Goal: Transaction & Acquisition: Purchase product/service

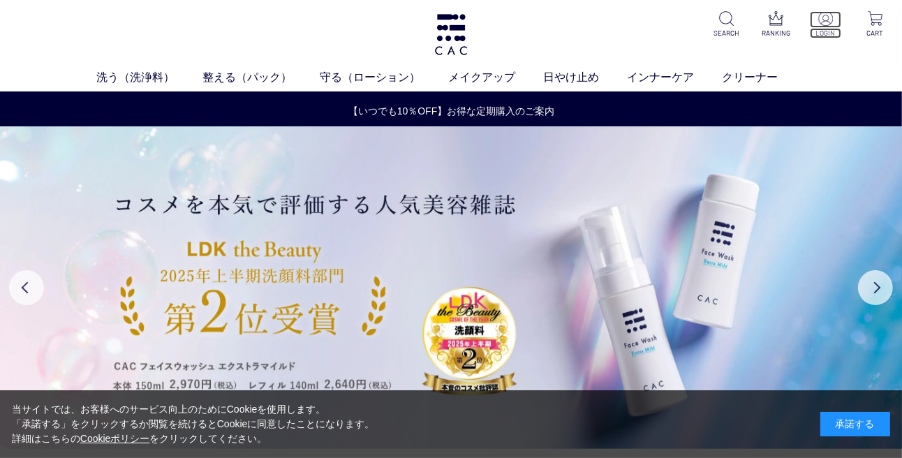
click at [831, 27] on p at bounding box center [825, 19] width 31 height 17
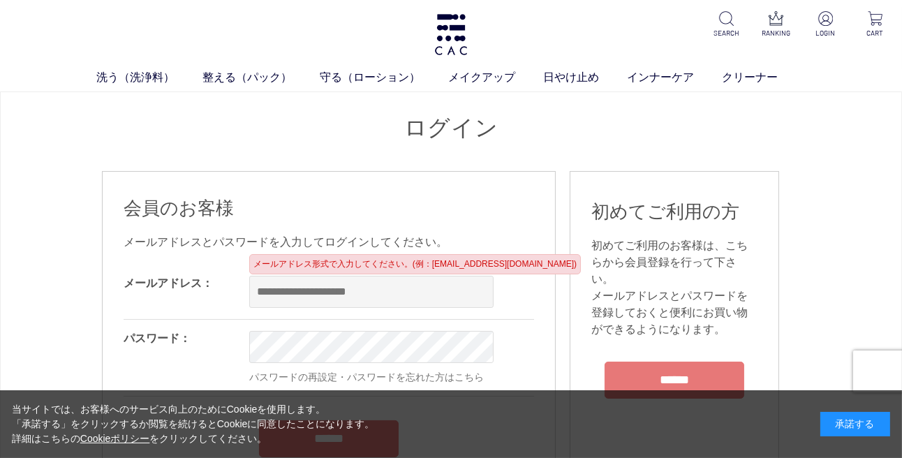
click at [263, 290] on input "email" at bounding box center [371, 292] width 244 height 32
click at [262, 295] on input "email" at bounding box center [371, 292] width 244 height 32
type input "**********"
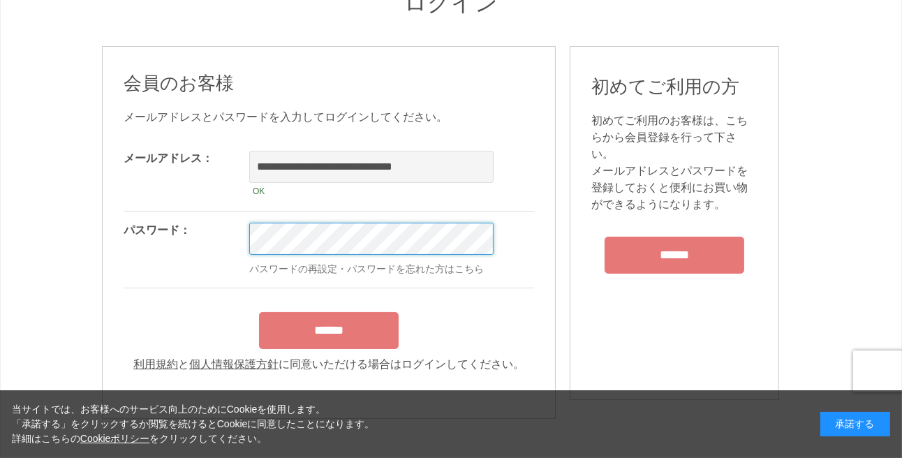
scroll to position [249, 0]
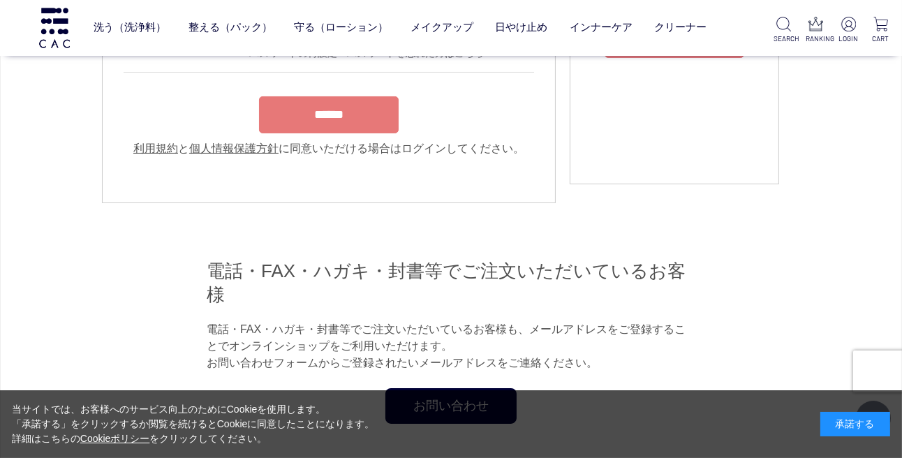
click at [374, 119] on input "******" at bounding box center [329, 114] width 140 height 37
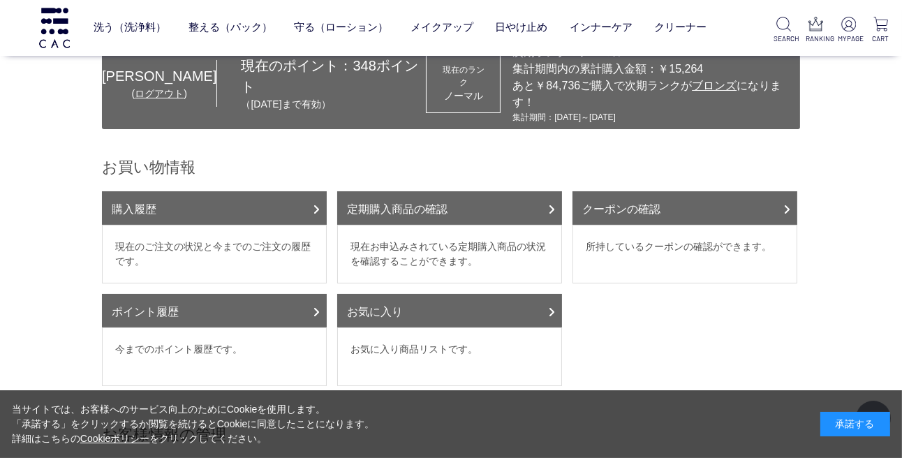
scroll to position [124, 0]
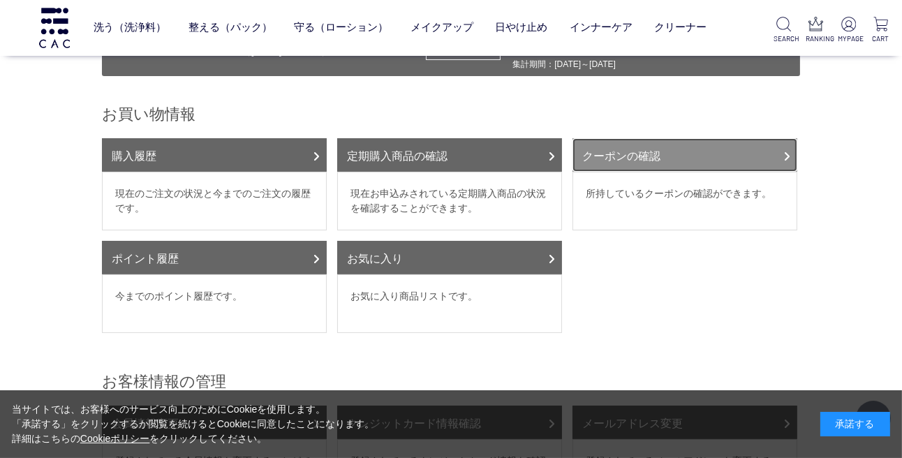
click at [693, 139] on link "クーポンの確認" at bounding box center [685, 155] width 225 height 34
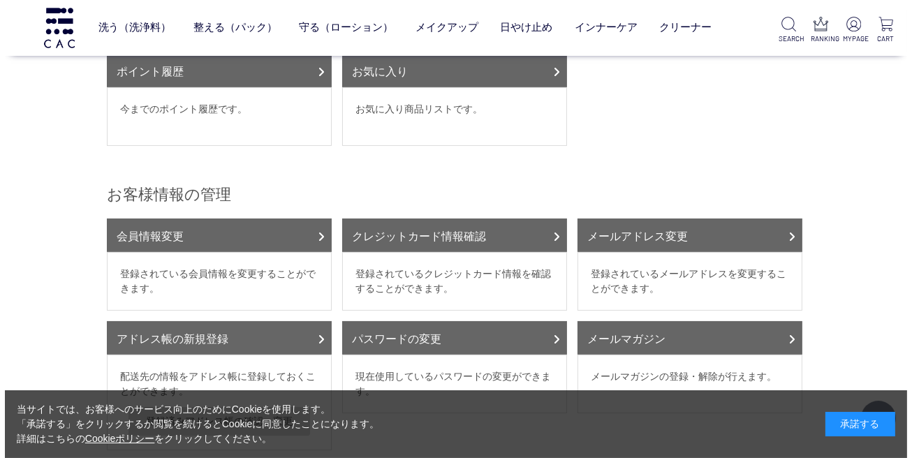
scroll to position [0, 0]
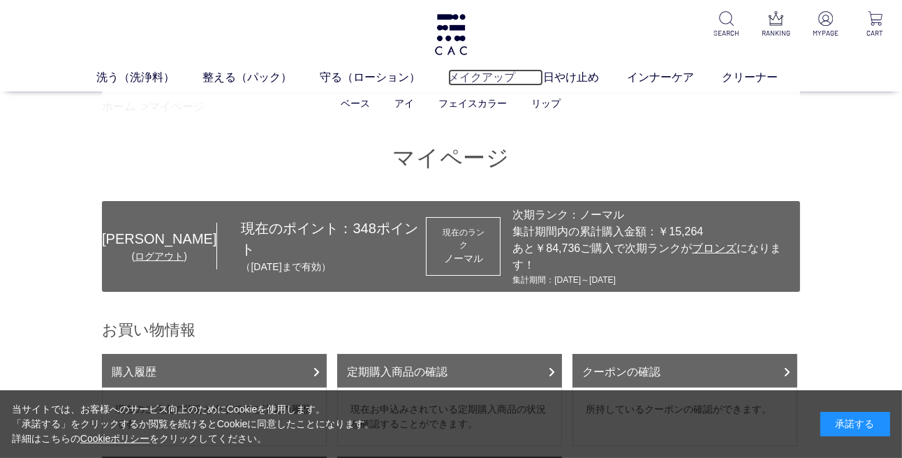
click at [490, 78] on link "メイクアップ" at bounding box center [495, 77] width 95 height 17
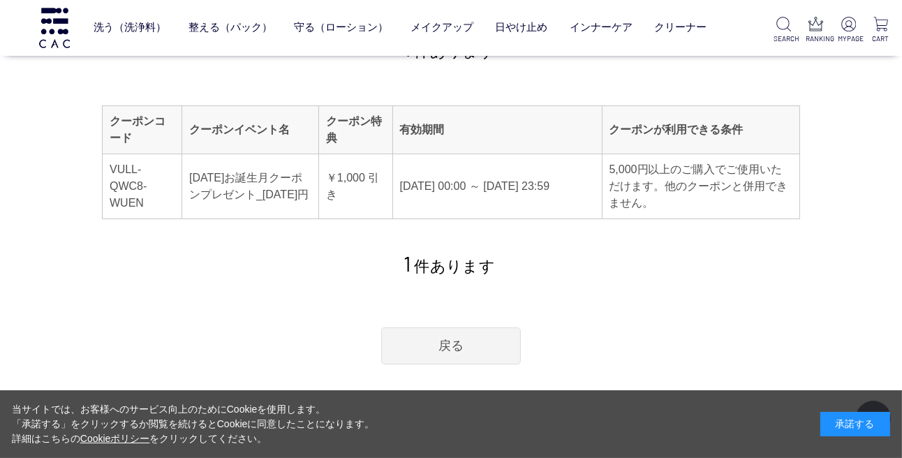
scroll to position [124, 0]
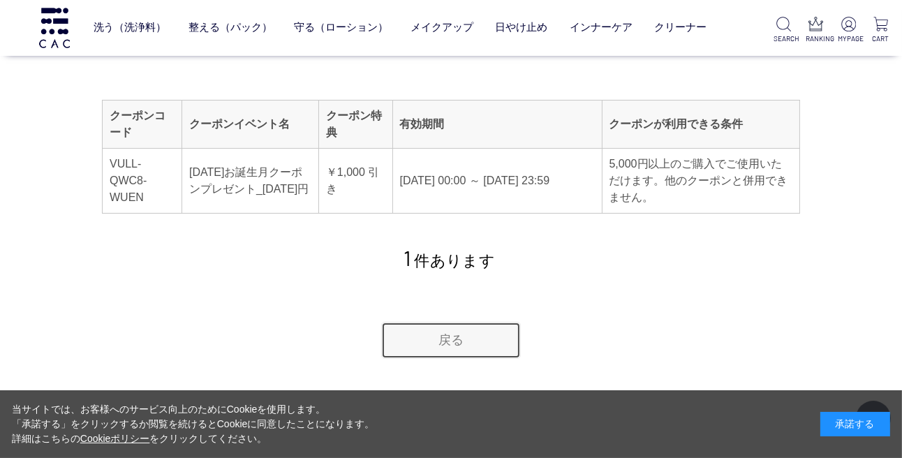
click at [456, 337] on link "戻る" at bounding box center [451, 340] width 140 height 37
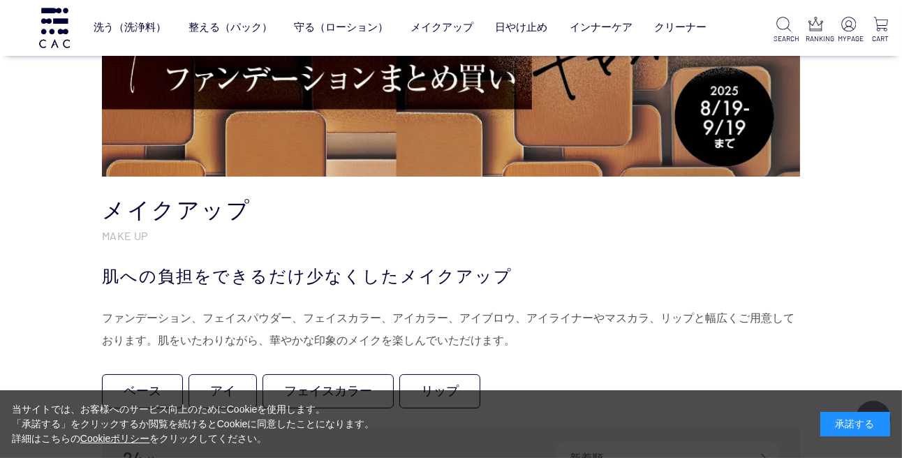
scroll to position [124, 0]
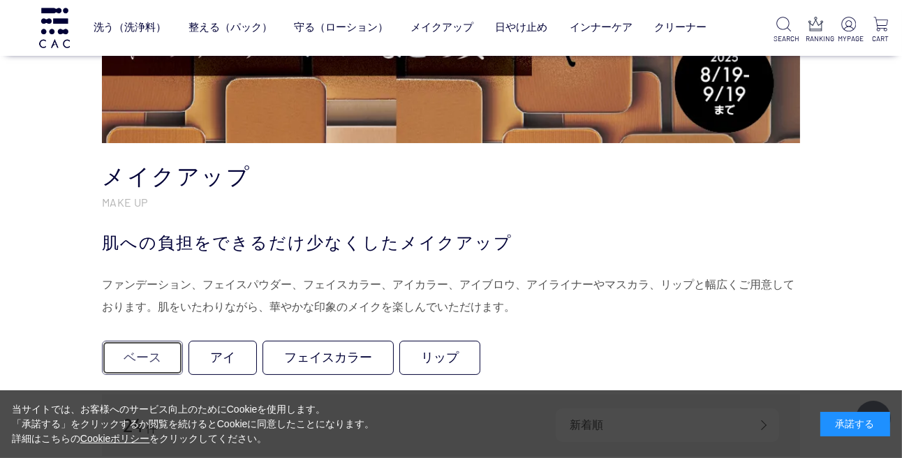
click at [138, 350] on link "ベース" at bounding box center [142, 358] width 81 height 34
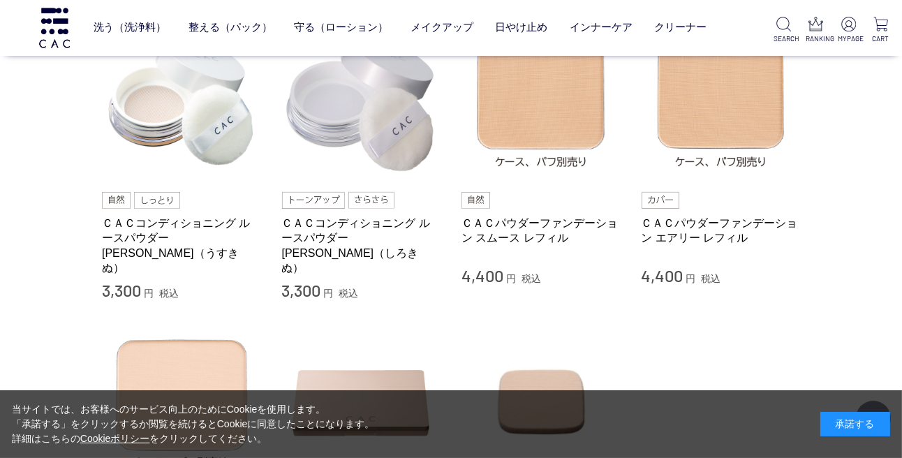
scroll to position [374, 0]
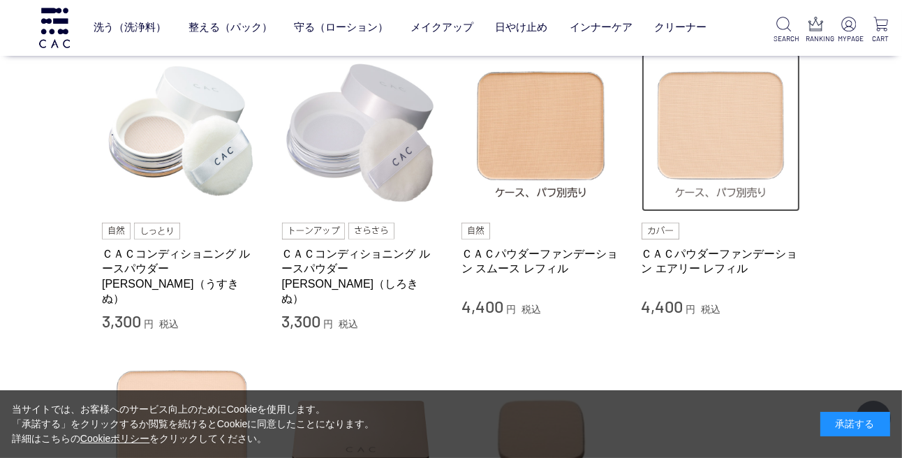
click at [703, 149] on img at bounding box center [721, 132] width 159 height 159
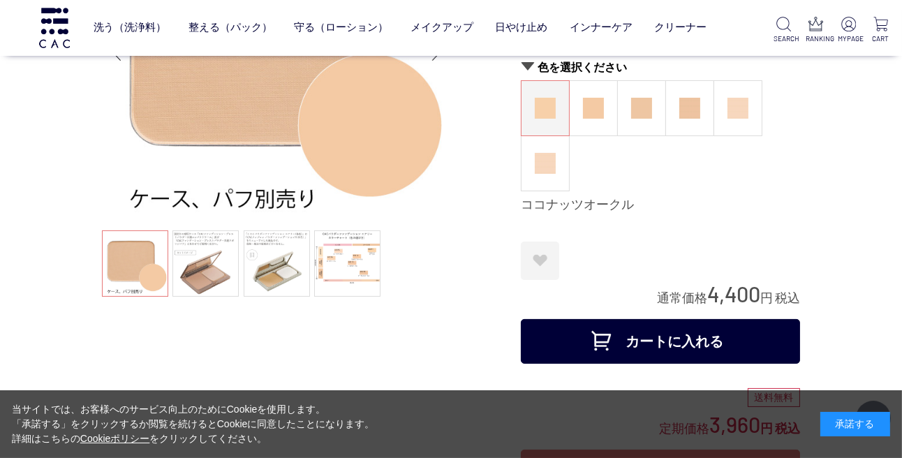
scroll to position [186, 0]
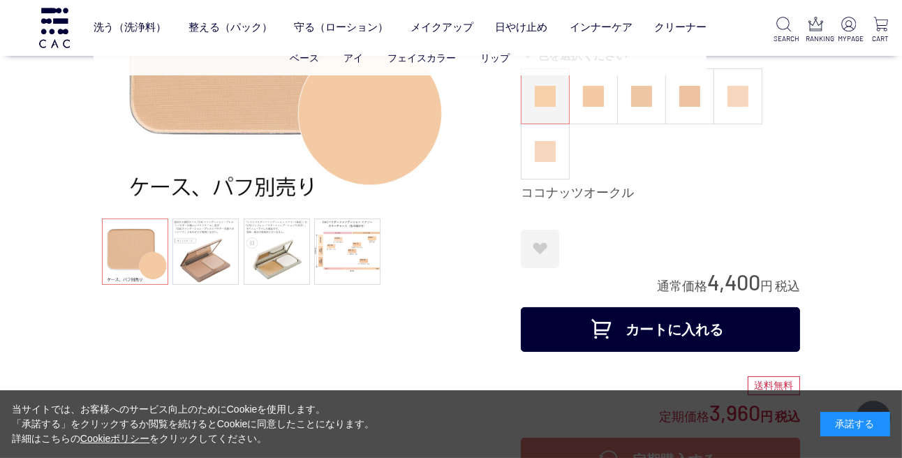
click at [586, 75] on ul "ベース アイ フェイスカラー リップ" at bounding box center [401, 58] width 614 height 34
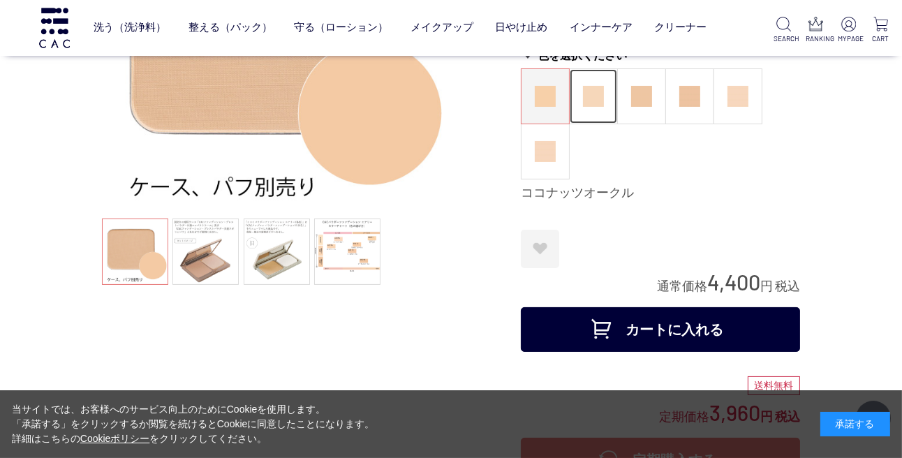
click at [590, 96] on img at bounding box center [593, 96] width 21 height 21
click at [674, 323] on button "カートに入れる" at bounding box center [660, 329] width 279 height 45
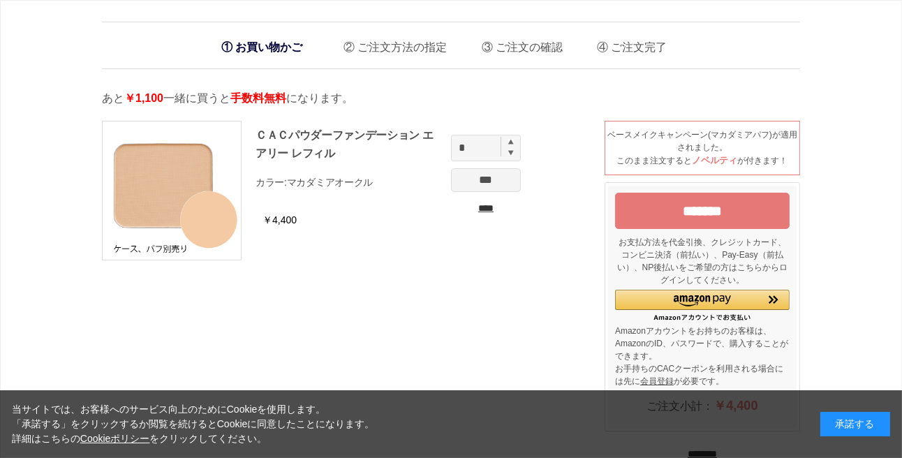
click at [510, 141] on img at bounding box center [511, 142] width 6 height 6
type input "*"
click at [501, 182] on input "***" at bounding box center [486, 180] width 70 height 24
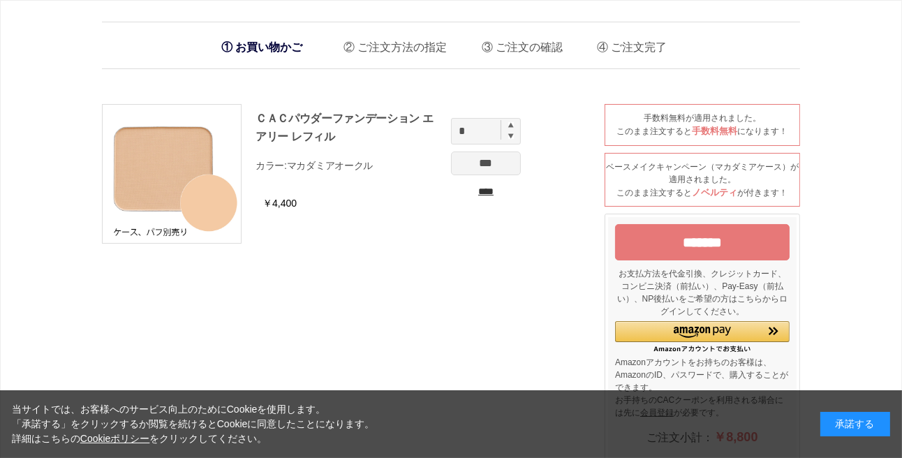
click at [667, 233] on input "*******" at bounding box center [702, 242] width 175 height 36
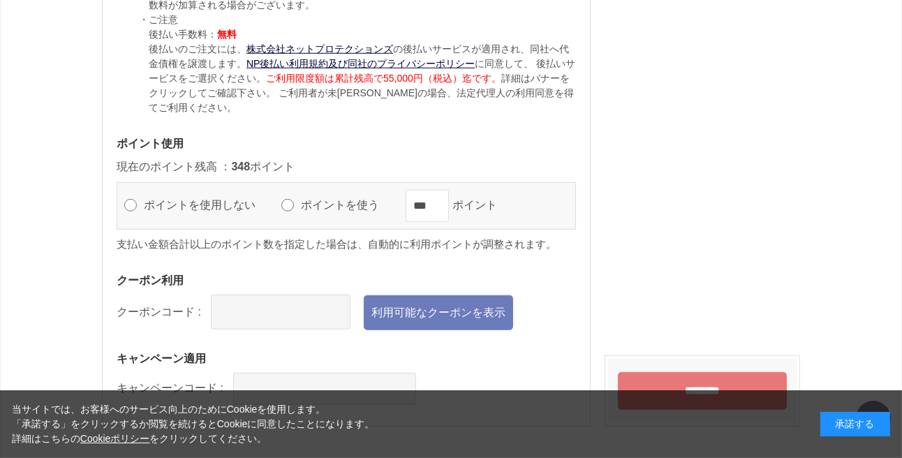
scroll to position [1496, 0]
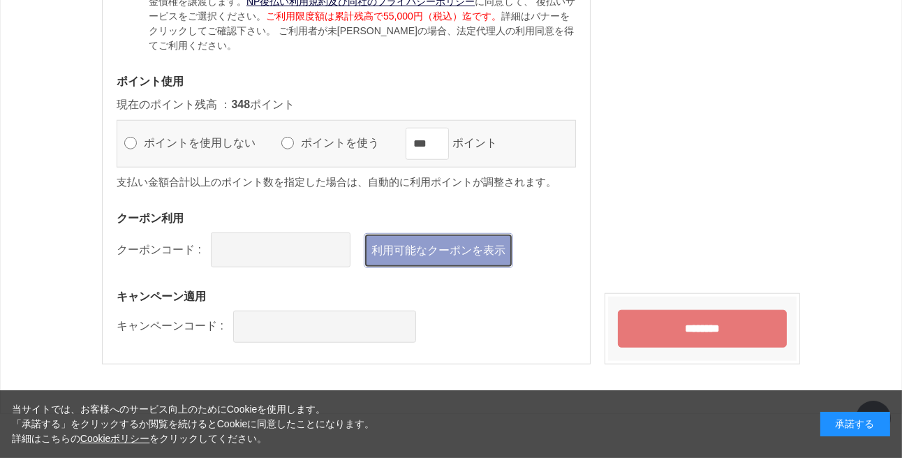
click at [439, 249] on link "利用可能なクーポンを表示" at bounding box center [438, 250] width 149 height 35
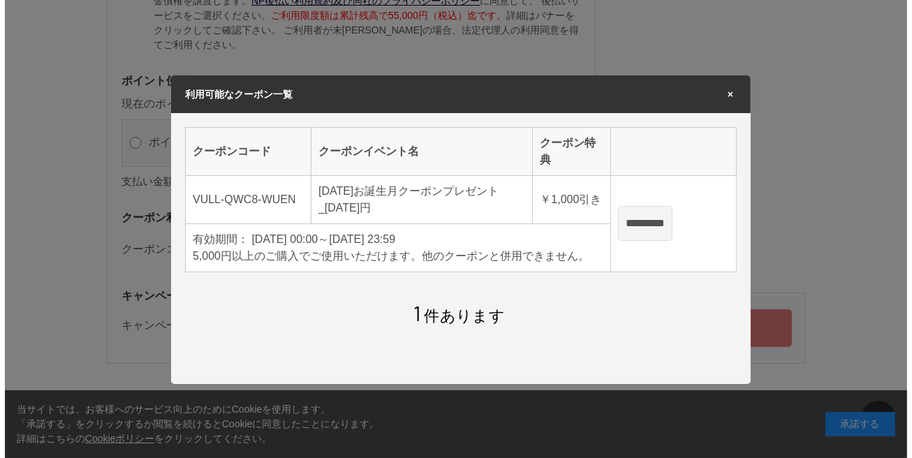
scroll to position [0, 0]
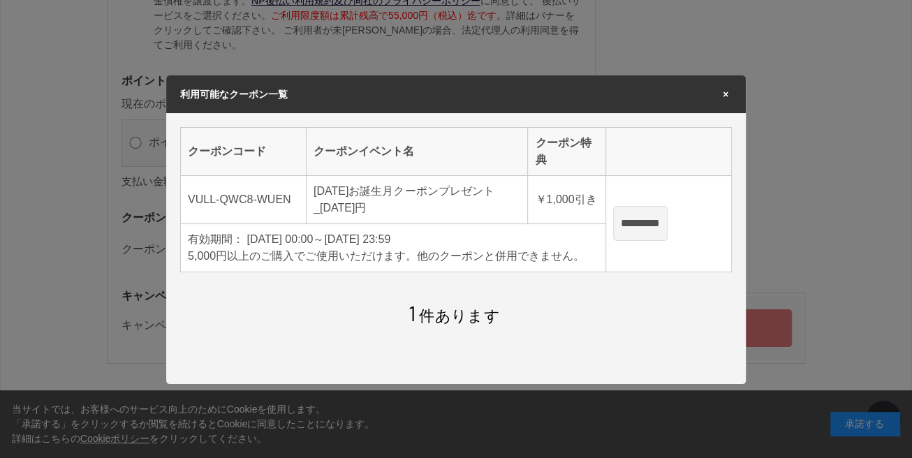
click at [642, 226] on input "*********" at bounding box center [640, 223] width 54 height 35
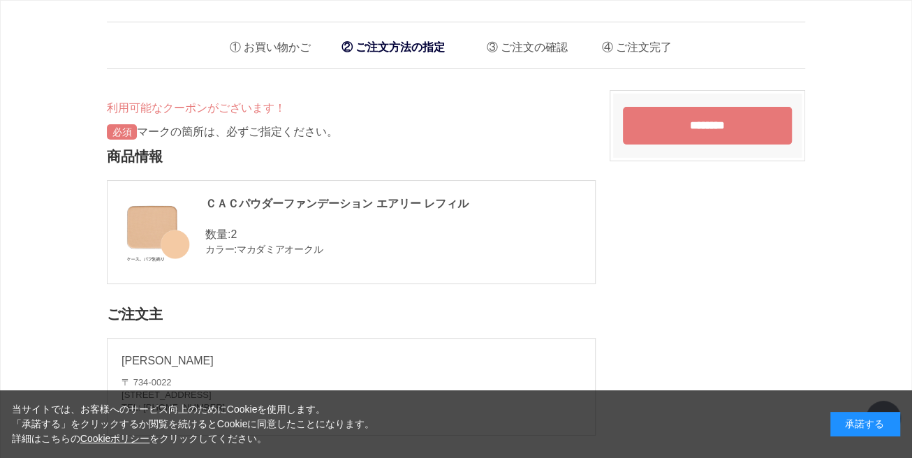
type input "**********"
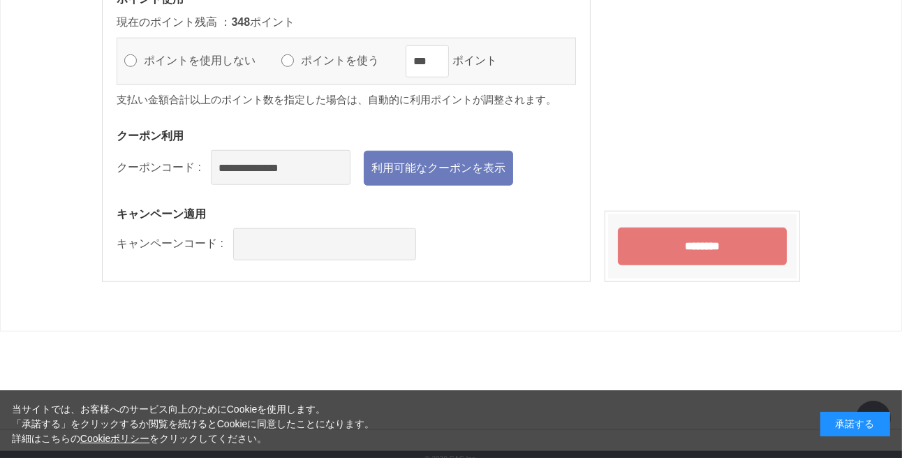
scroll to position [1582, 0]
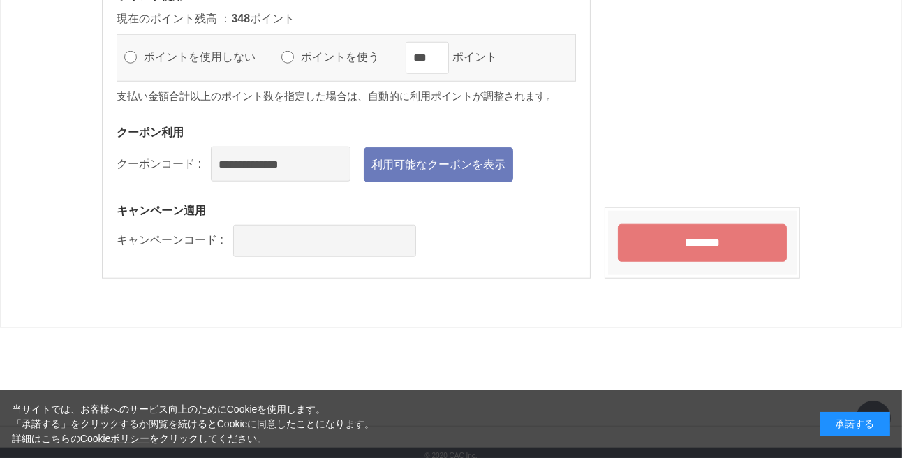
click at [650, 245] on input "********" at bounding box center [702, 243] width 169 height 38
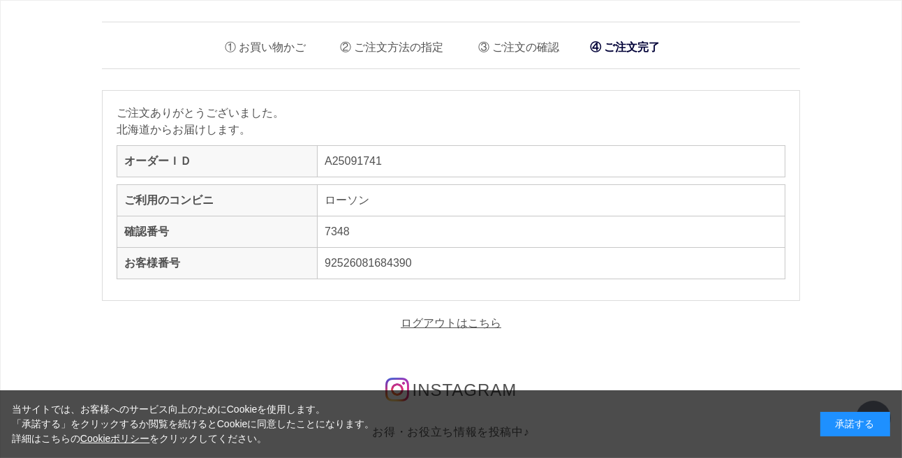
click at [535, 46] on li "ご注文の確認" at bounding box center [513, 43] width 91 height 29
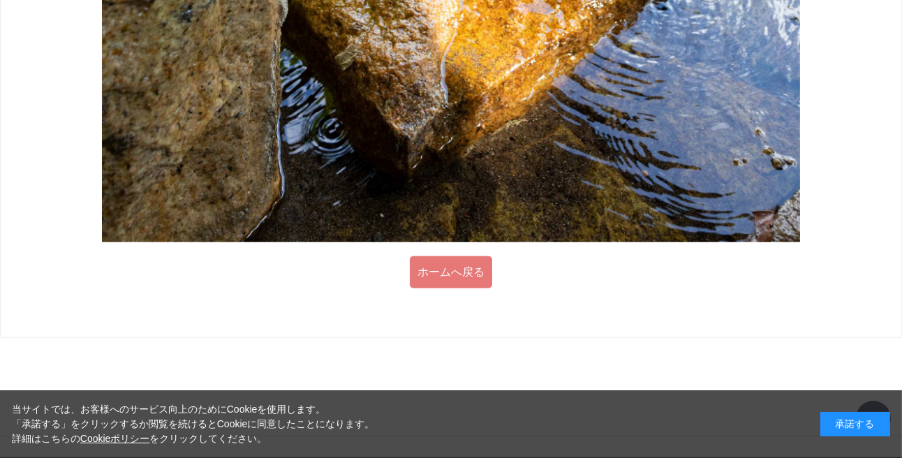
scroll to position [1583, 0]
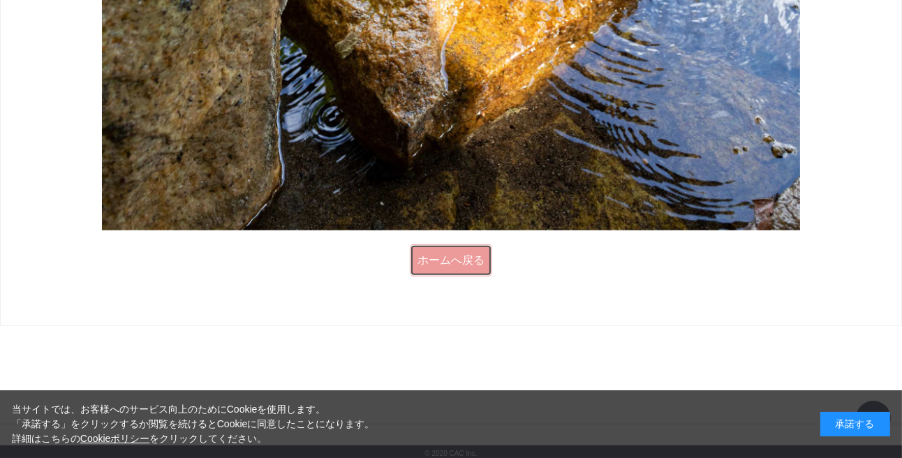
click at [466, 257] on link "ホームへ戻る" at bounding box center [451, 260] width 82 height 32
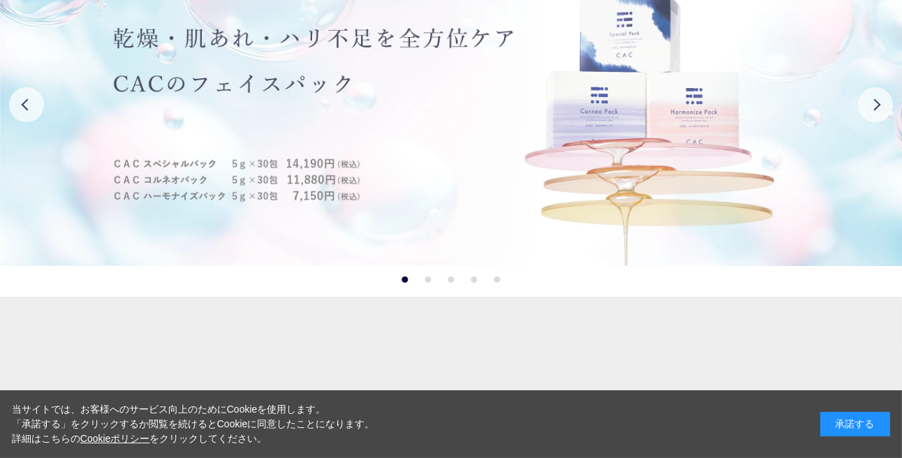
scroll to position [311, 0]
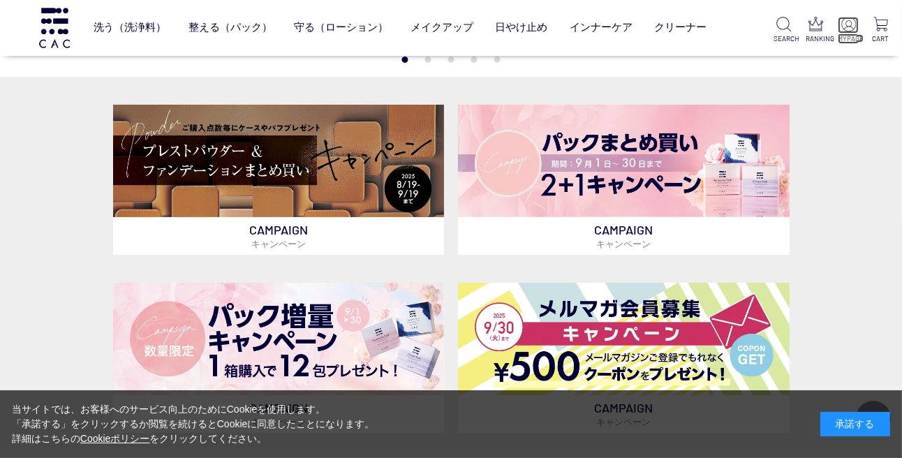
click at [850, 30] on img at bounding box center [848, 24] width 15 height 15
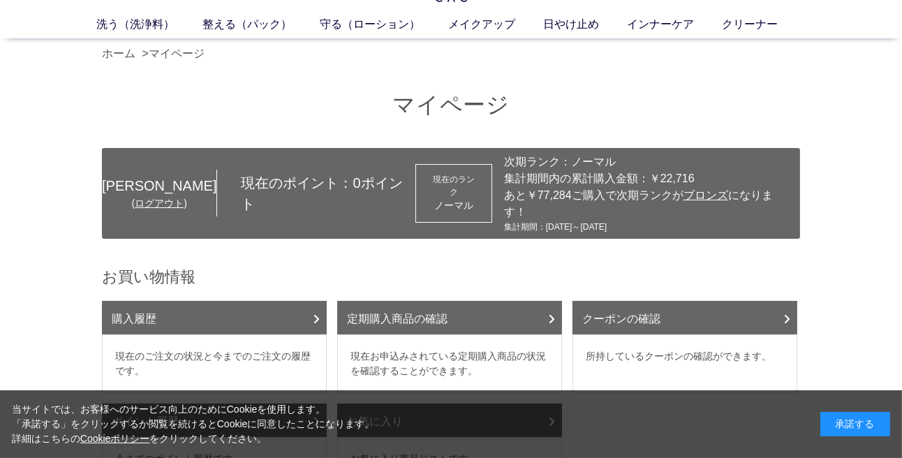
scroll to position [186, 0]
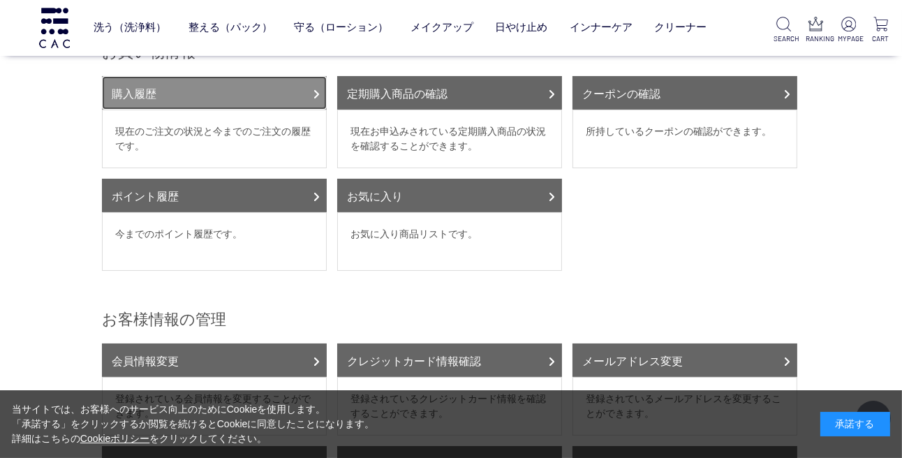
click at [276, 87] on link "購入履歴" at bounding box center [214, 93] width 225 height 34
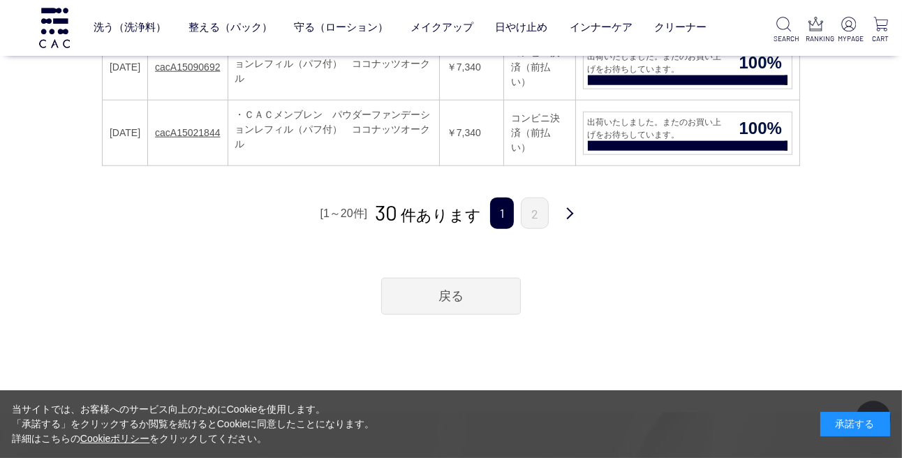
scroll to position [1995, 0]
click at [424, 278] on link "戻る" at bounding box center [451, 296] width 140 height 37
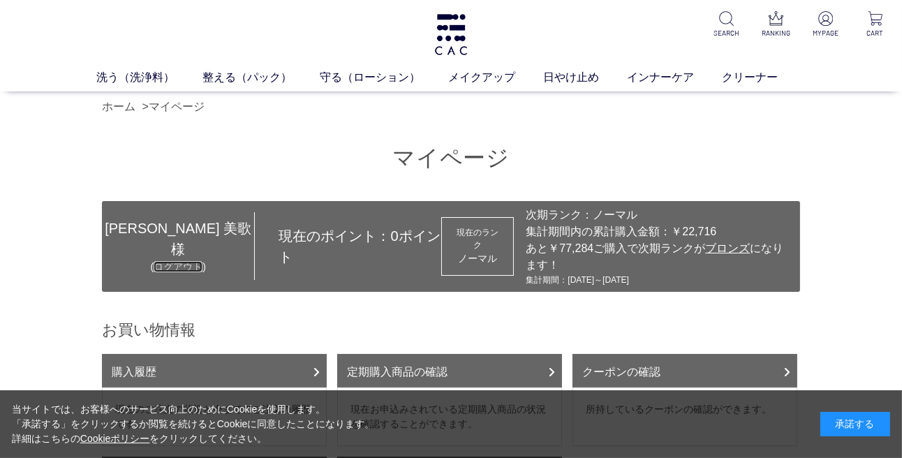
click at [154, 261] on link "ログアウト" at bounding box center [178, 266] width 49 height 11
